Goal: Transaction & Acquisition: Purchase product/service

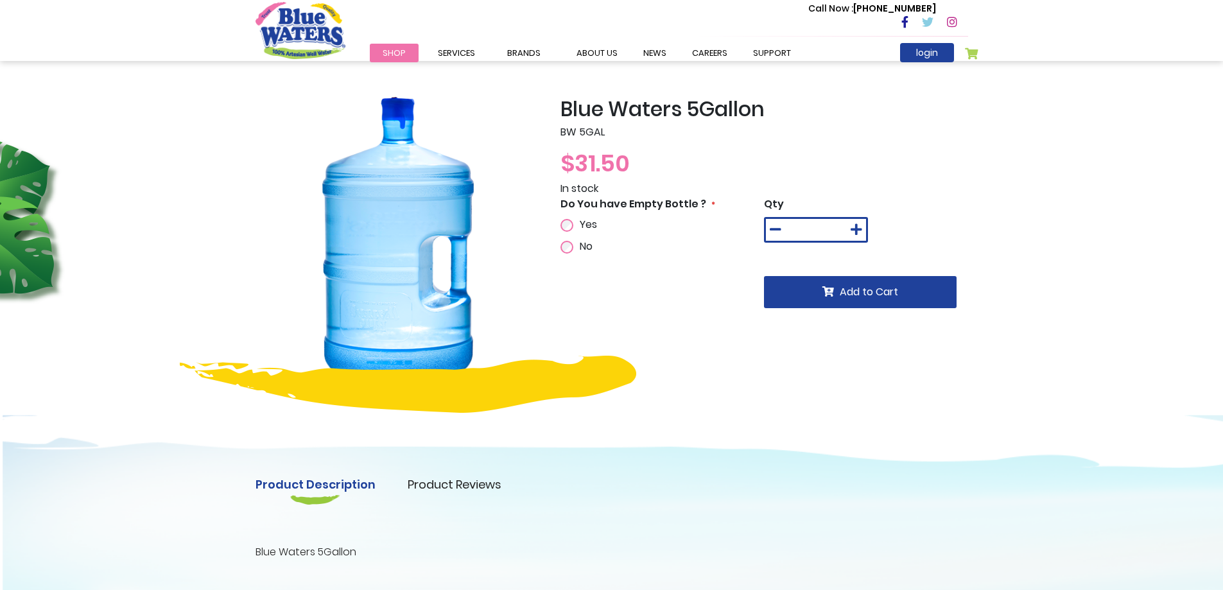
click at [567, 218] on div "Yes" at bounding box center [612, 224] width 104 height 15
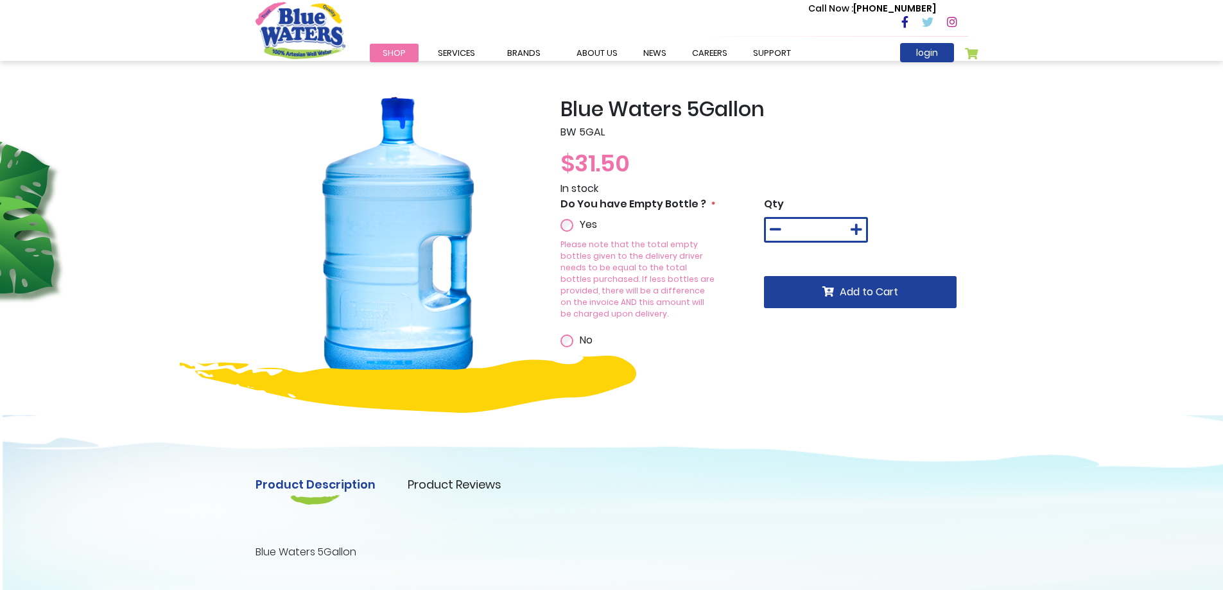
click at [573, 333] on div "No" at bounding box center [612, 340] width 104 height 15
click at [738, 315] on div "Do You have Empty Bottle ? Yes No Please note that the total empty bottles give…" at bounding box center [662, 271] width 204 height 151
click at [580, 223] on span "Yes" at bounding box center [588, 224] width 17 height 15
click at [585, 318] on div "Yes Please note that the total empty bottles given to the delivery driver needs…" at bounding box center [612, 282] width 104 height 131
click at [583, 333] on span "No" at bounding box center [586, 340] width 13 height 15
